Goal: Task Accomplishment & Management: Manage account settings

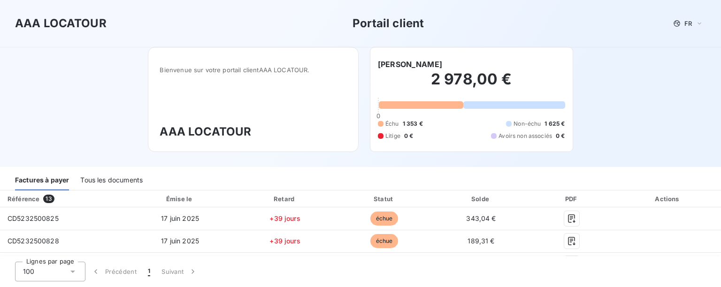
scroll to position [188, 0]
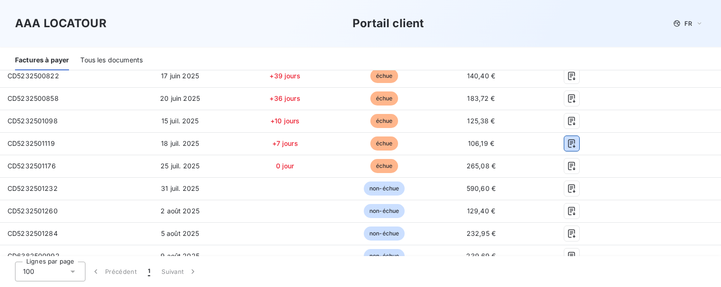
click at [567, 145] on icon "button" at bounding box center [571, 143] width 9 height 9
